Goal: Task Accomplishment & Management: Use online tool/utility

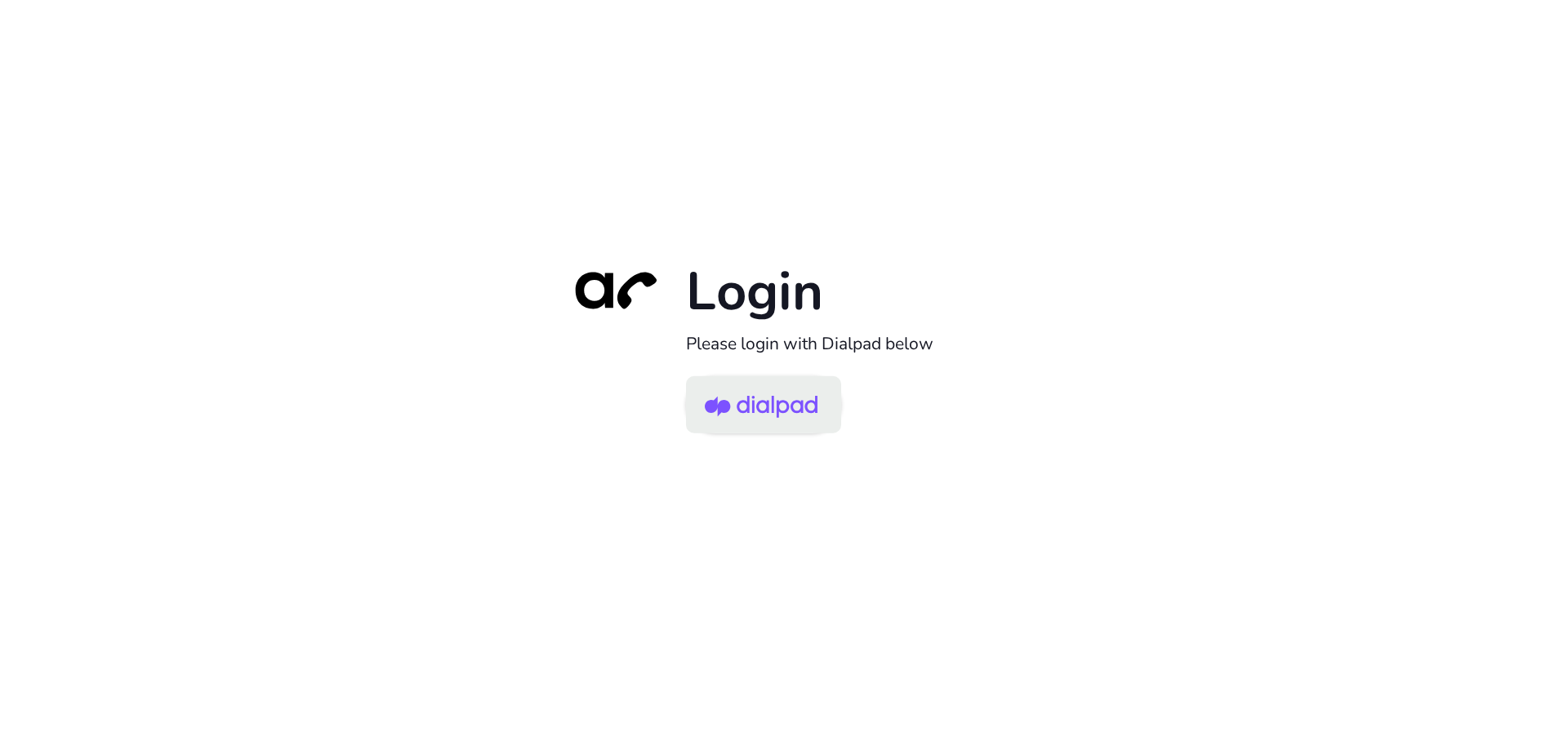
click at [737, 384] on img at bounding box center [761, 406] width 113 height 53
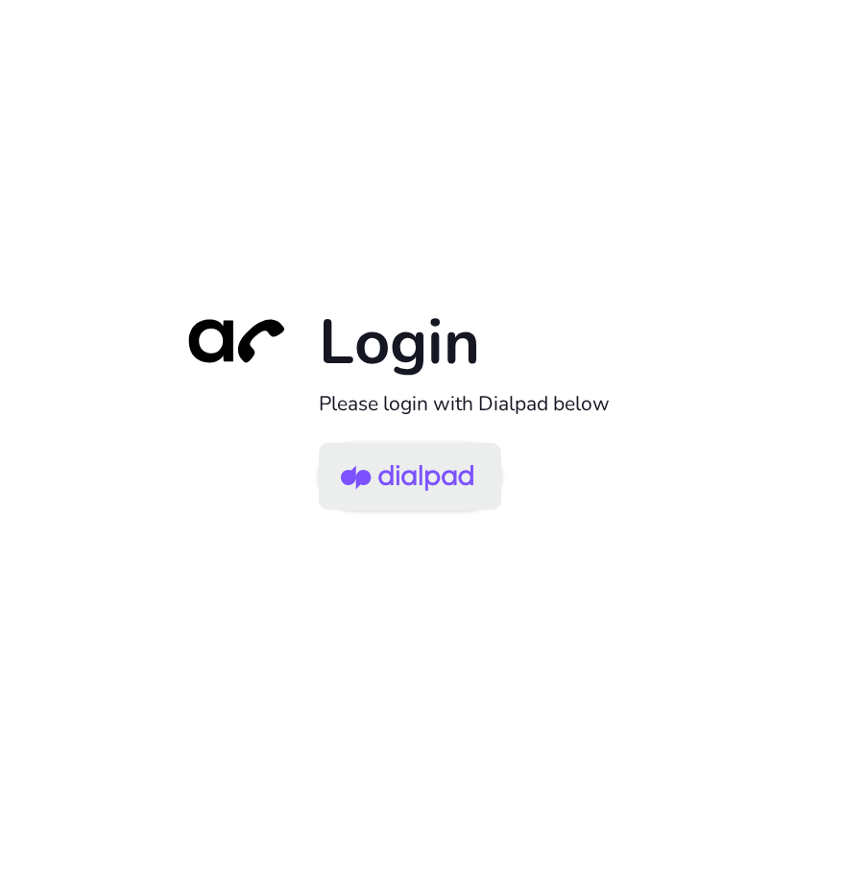
click at [437, 483] on img at bounding box center [407, 478] width 133 height 62
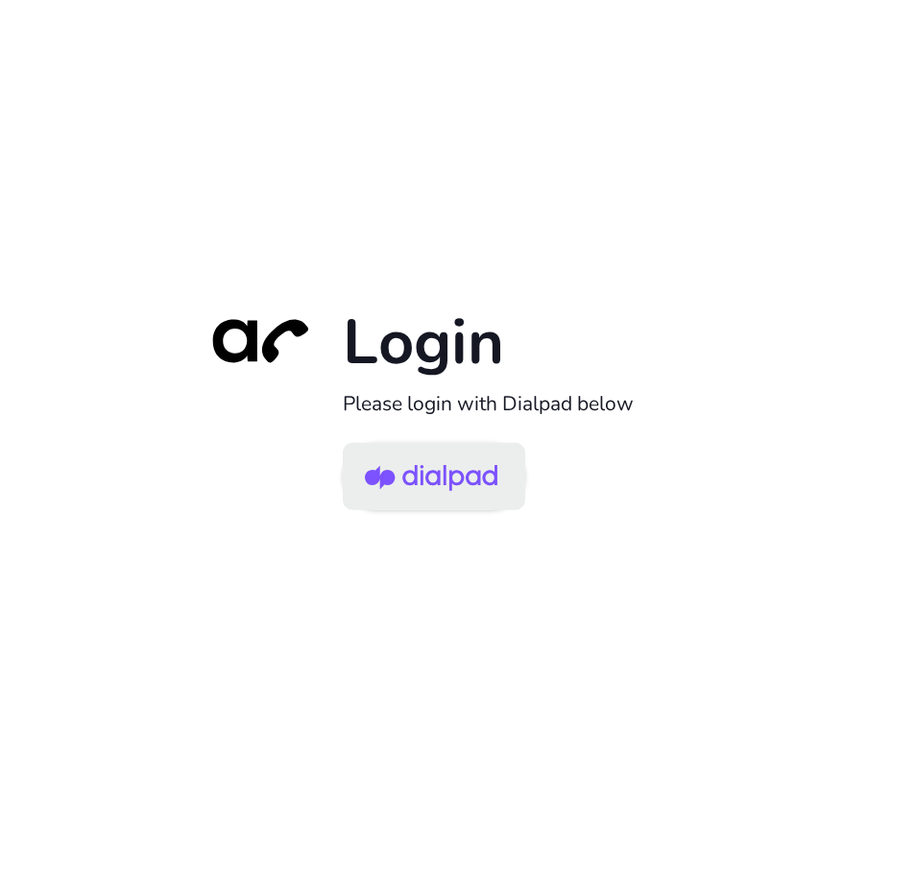
click at [450, 478] on img at bounding box center [431, 478] width 133 height 62
